Goal: Information Seeking & Learning: Learn about a topic

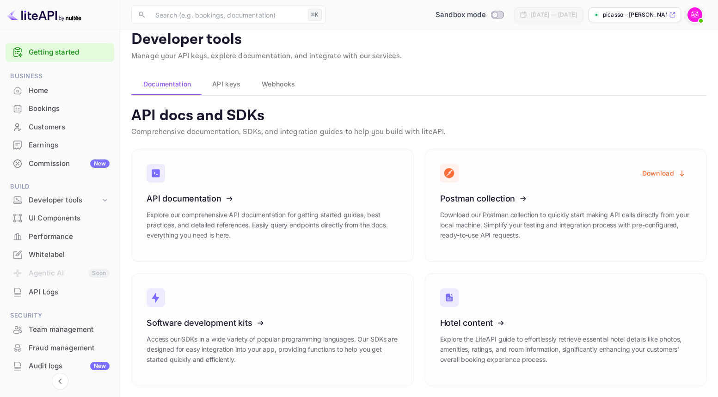
scroll to position [12, 0]
click at [524, 302] on icon at bounding box center [497, 320] width 144 height 95
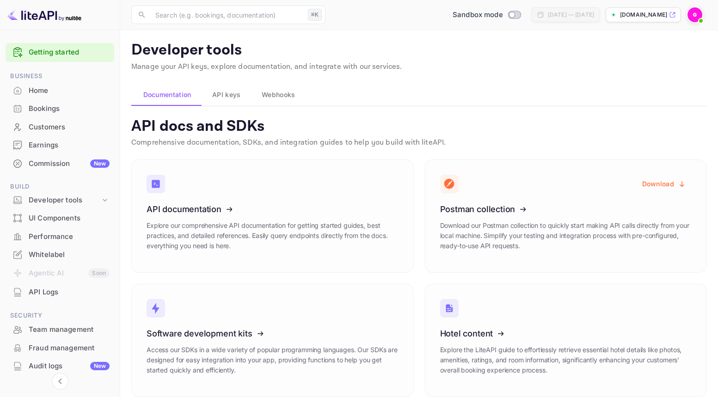
scroll to position [12, 0]
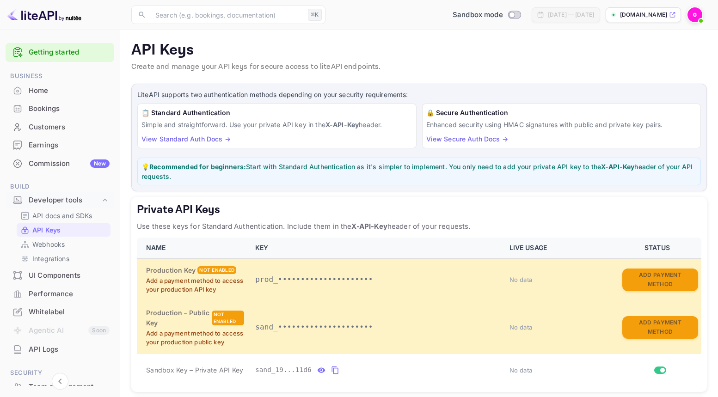
scroll to position [2, 0]
